Goal: Transaction & Acquisition: Obtain resource

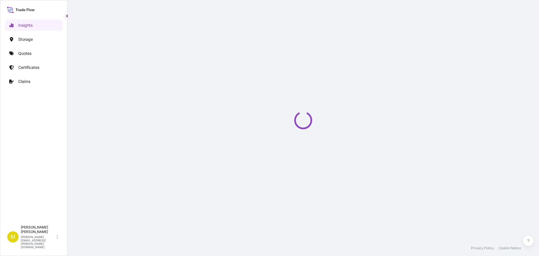
select select "2025"
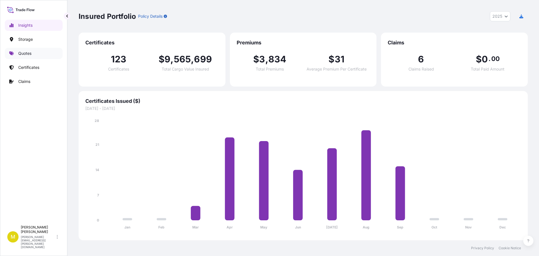
click at [26, 54] on p "Quotes" at bounding box center [24, 54] width 13 height 6
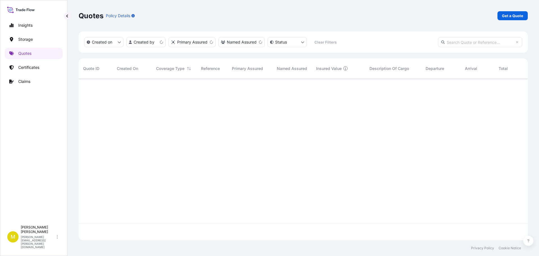
scroll to position [160, 445]
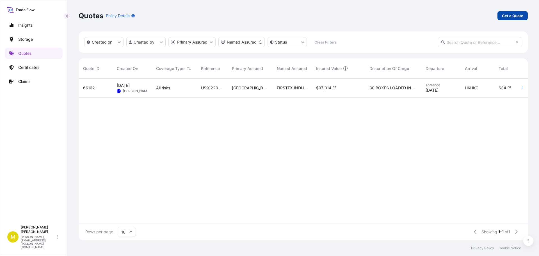
click at [510, 17] on p "Get a Quote" at bounding box center [512, 16] width 21 height 6
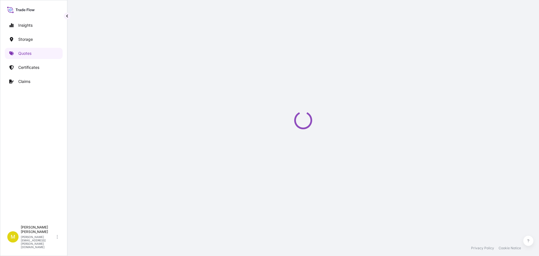
select select "Water"
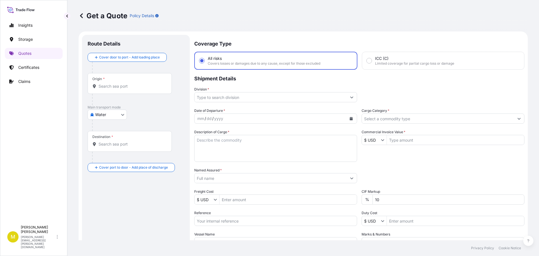
scroll to position [9, 0]
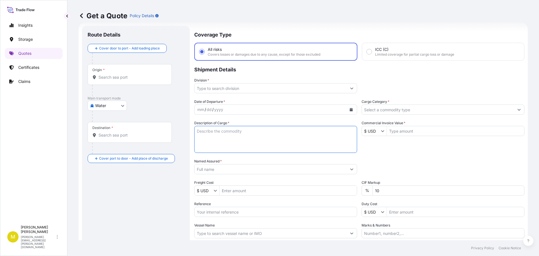
click at [232, 142] on textarea "Description of Cargo *" at bounding box center [275, 139] width 163 height 27
paste textarea "1 CRATE @ 100 LBS, 40 x 40 x 17, WOODEN HEARTS"
type textarea "1 CRATE @ 100 LBS, 40 x 40 x 17, WOODEN HEARTS"
click at [100, 104] on body "Insights Storage Quotes Certificates Claims M [PERSON_NAME] [PERSON_NAME][EMAIL…" at bounding box center [269, 128] width 539 height 256
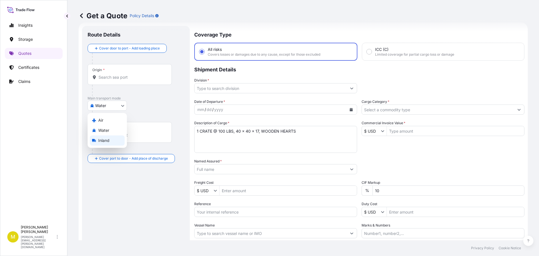
click at [100, 141] on span "Inland" at bounding box center [103, 141] width 11 height 6
select select "Inland"
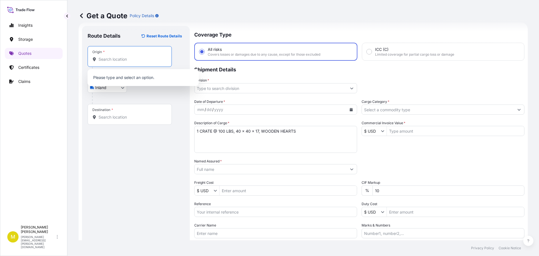
click at [104, 61] on input "Origin *" at bounding box center [132, 59] width 66 height 6
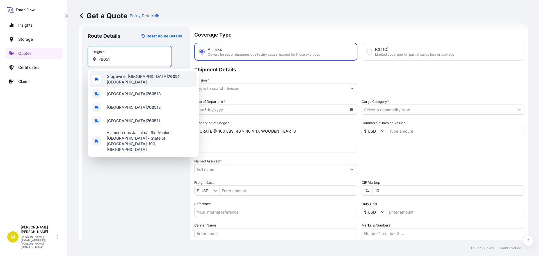
click at [124, 76] on span "Grapevine, TX 76051 , USA" at bounding box center [151, 79] width 88 height 11
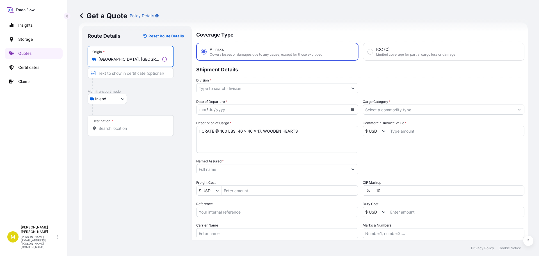
type input "Grapevine, TX 76051, USA"
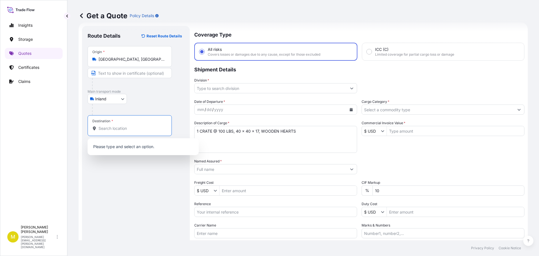
click at [114, 128] on input "Destination *" at bounding box center [132, 129] width 66 height 6
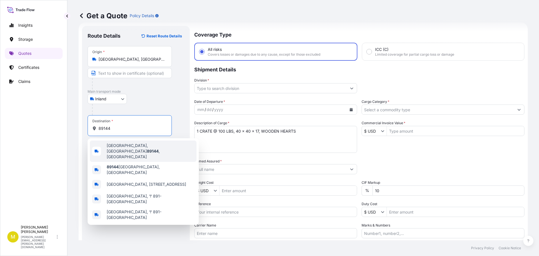
click at [122, 148] on span "Las Vegas, NV 89144 , USA" at bounding box center [151, 151] width 88 height 17
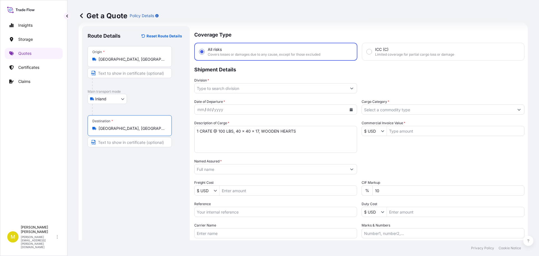
type input "Las Vegas, NV 89144, USA"
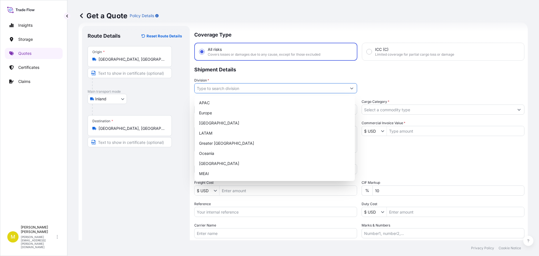
click at [221, 91] on input "Division *" at bounding box center [271, 88] width 152 height 10
click at [206, 124] on div "North America" at bounding box center [275, 123] width 156 height 10
type input "North America"
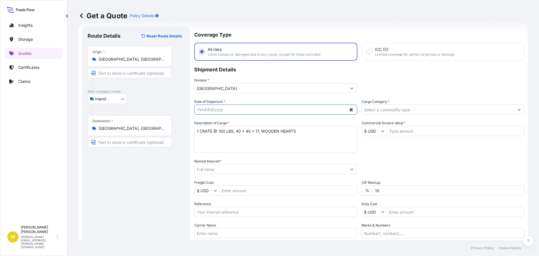
click at [350, 108] on icon "Calendar" at bounding box center [351, 109] width 3 height 3
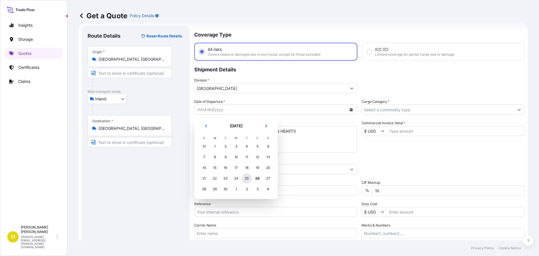
click at [247, 177] on div "25" at bounding box center [247, 178] width 10 height 10
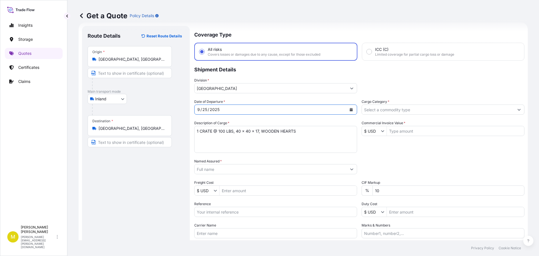
click at [222, 131] on textarea "1 CRATE @ 100 LBS, 40 x 40 x 17, WOODEN HEARTS" at bounding box center [275, 139] width 163 height 27
type textarea "1 CRATE @ 150 LBS, 72 x 42 x 12, WOODEN CROSS"
click at [219, 170] on input "Named Assured *" at bounding box center [271, 169] width 152 height 10
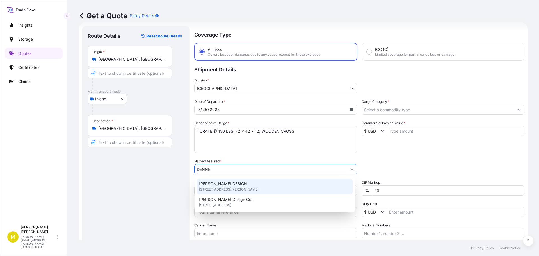
click at [217, 181] on span "DENNEHEY DESIGN" at bounding box center [223, 184] width 48 height 6
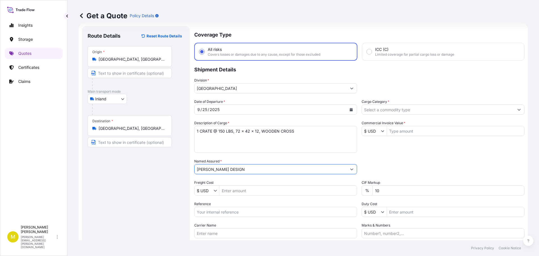
type input "DENNEHEY DESIGN"
click at [234, 191] on input "Freight Cost" at bounding box center [288, 190] width 137 height 10
type input "422.91"
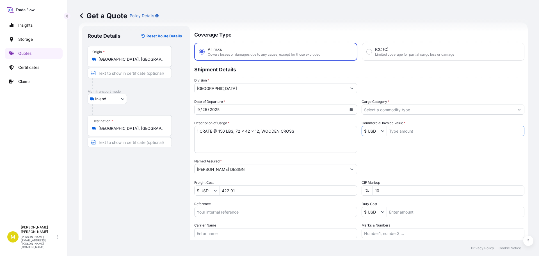
click at [394, 131] on input "Commercial Invoice Value *" at bounding box center [455, 131] width 137 height 10
type input "2,500"
click at [219, 214] on input "Reference" at bounding box center [275, 212] width 163 height 10
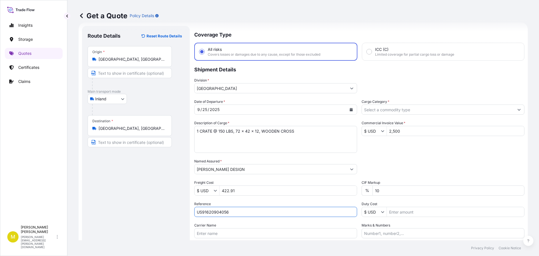
type input "US91620904056"
click at [216, 236] on input "Carrier Name" at bounding box center [275, 233] width 163 height 10
click at [240, 232] on input "ESTES - PRO# 184-8529539" at bounding box center [275, 233] width 163 height 10
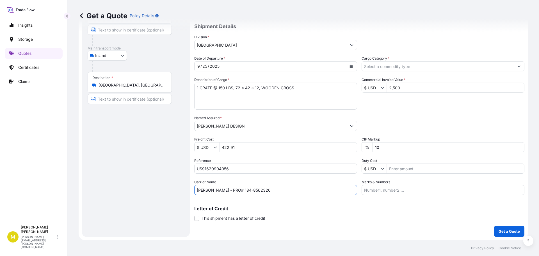
scroll to position [0, 0]
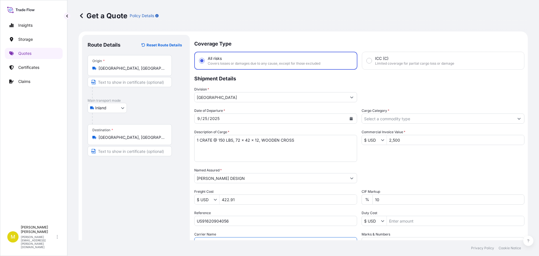
type input "ESTES - PRO# 184-8562320"
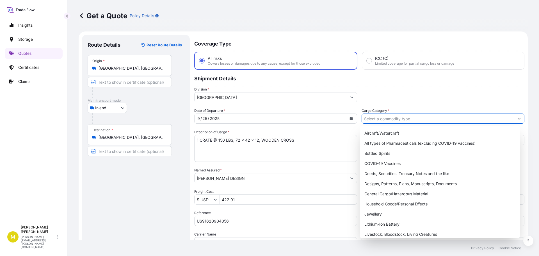
click at [377, 119] on input "Cargo Category *" at bounding box center [438, 118] width 152 height 10
click at [407, 193] on div "General Cargo/Hazardous Material" at bounding box center [440, 194] width 156 height 10
type input "General Cargo/Hazardous Material"
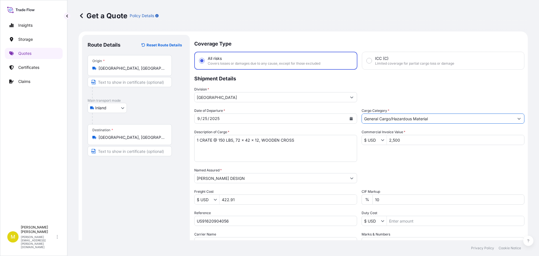
click at [402, 167] on div "Date of Departure * 9 / 25 / 2025 Cargo Category * General Cargo/Hazardous Mate…" at bounding box center [359, 177] width 330 height 139
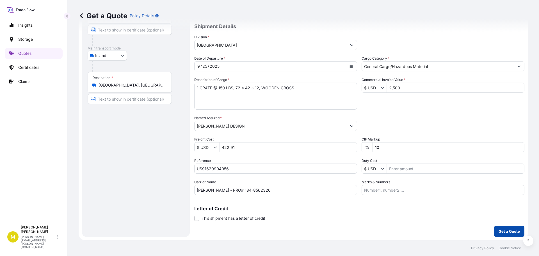
click at [500, 228] on button "Get a Quote" at bounding box center [509, 230] width 30 height 11
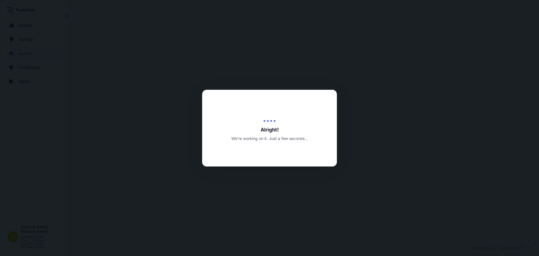
select select "Inland"
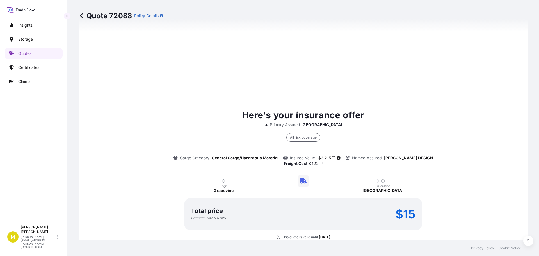
scroll to position [808, 0]
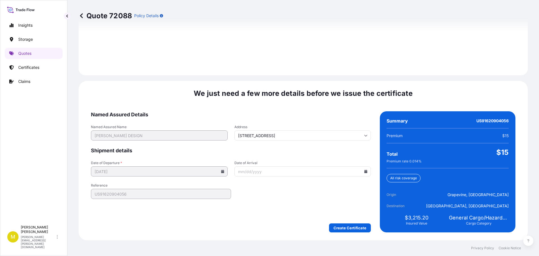
click at [364, 171] on icon at bounding box center [365, 171] width 3 height 3
click at [314, 131] on button "26" at bounding box center [313, 131] width 9 height 9
click at [364, 171] on icon at bounding box center [365, 171] width 3 height 3
click at [313, 141] on button "3" at bounding box center [313, 142] width 9 height 9
type input "10/03/2025"
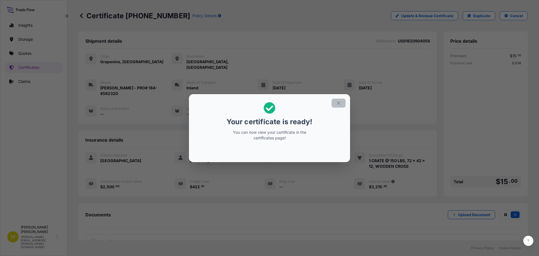
click at [341, 102] on icon "button" at bounding box center [338, 103] width 5 height 5
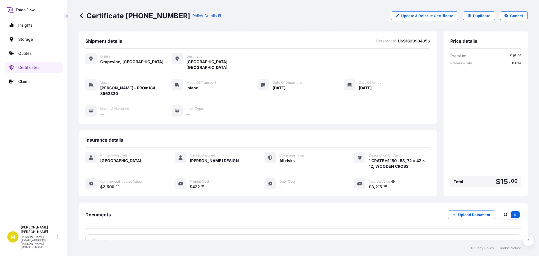
scroll to position [39, 0]
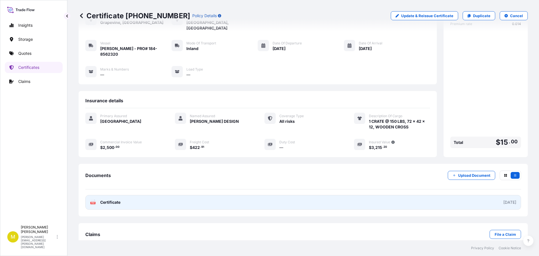
click at [110, 199] on span "Certificate" at bounding box center [110, 202] width 20 height 6
